Goal: Task Accomplishment & Management: Use online tool/utility

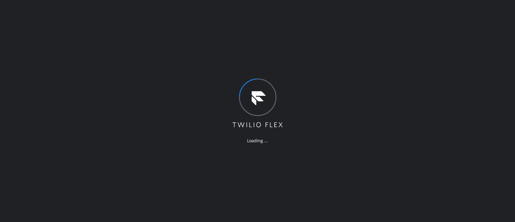
click at [437, 97] on div "Loading ..." at bounding box center [257, 111] width 515 height 222
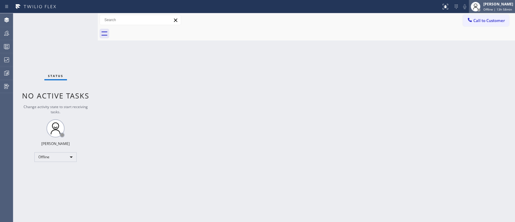
click at [486, 8] on span "Offline | 13h 58min" at bounding box center [498, 9] width 29 height 4
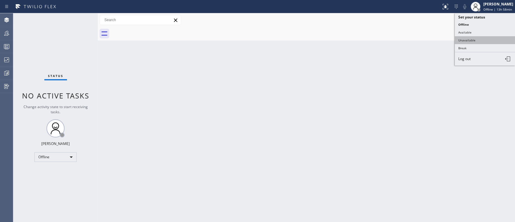
click at [469, 39] on button "Unavailable" at bounding box center [485, 40] width 60 height 8
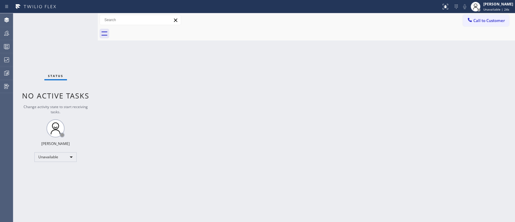
click at [461, 95] on div "Back to Dashboard Change Sender ID Customers Technicians Select a contact Outbo…" at bounding box center [307, 117] width 418 height 209
